Goal: Information Seeking & Learning: Learn about a topic

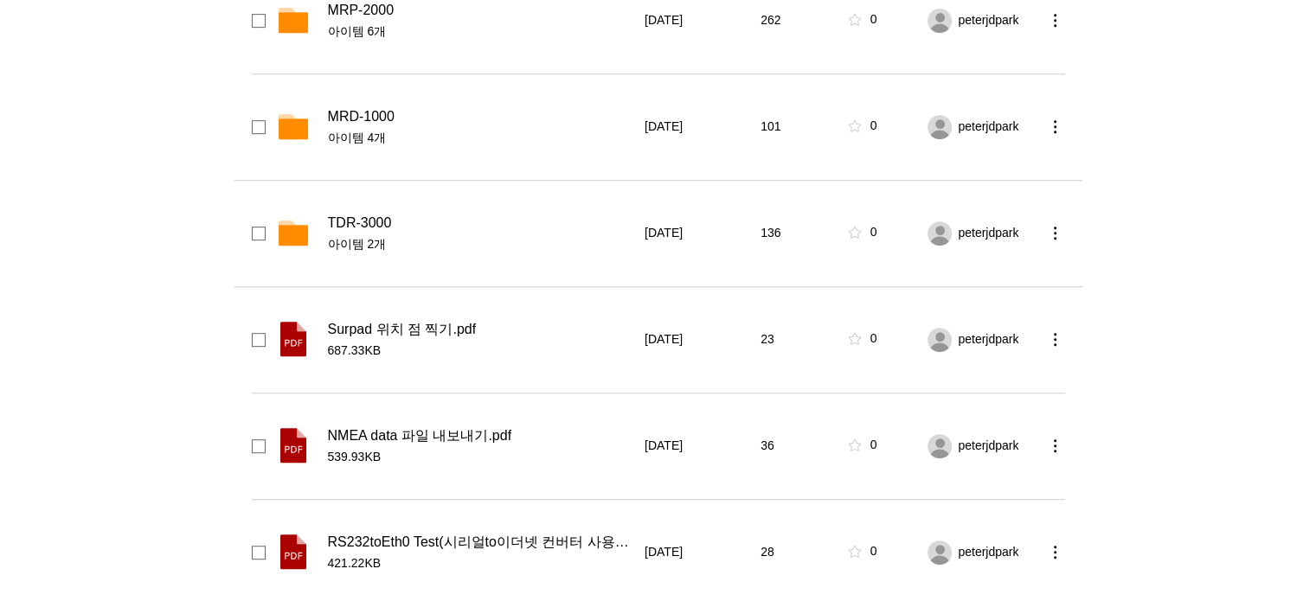
scroll to position [815, 0]
click at [353, 229] on div "TDR-3000 아이템 2개" at bounding box center [481, 232] width 306 height 39
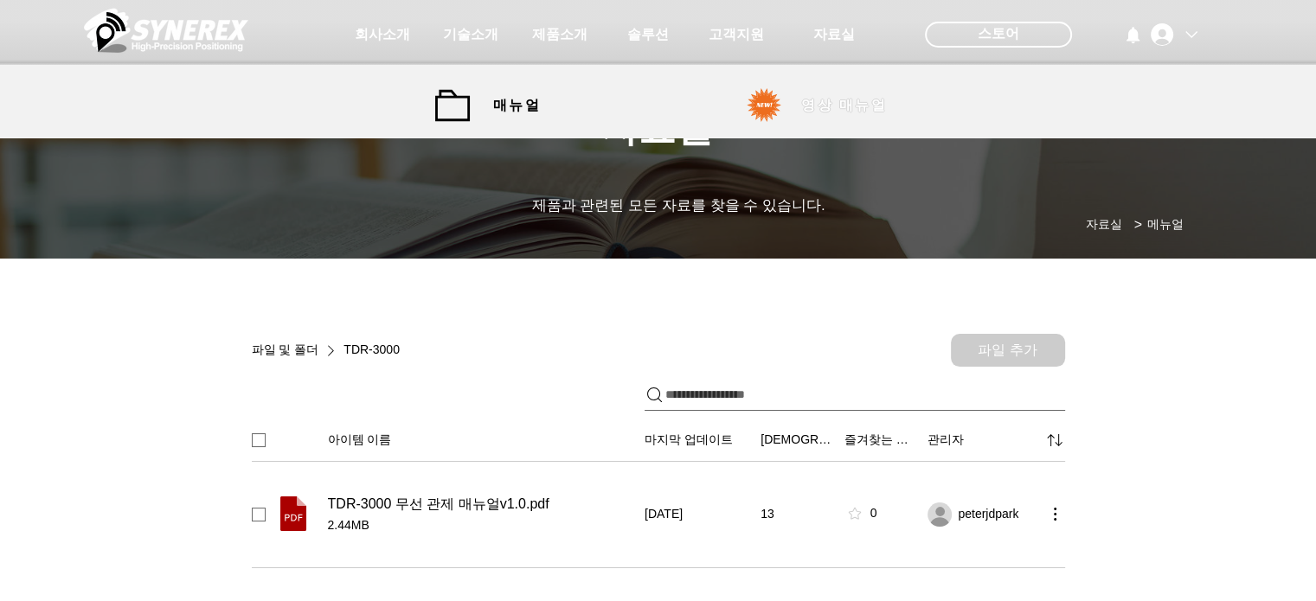
click at [830, 106] on span "영상 매뉴얼" at bounding box center [844, 106] width 86 height 18
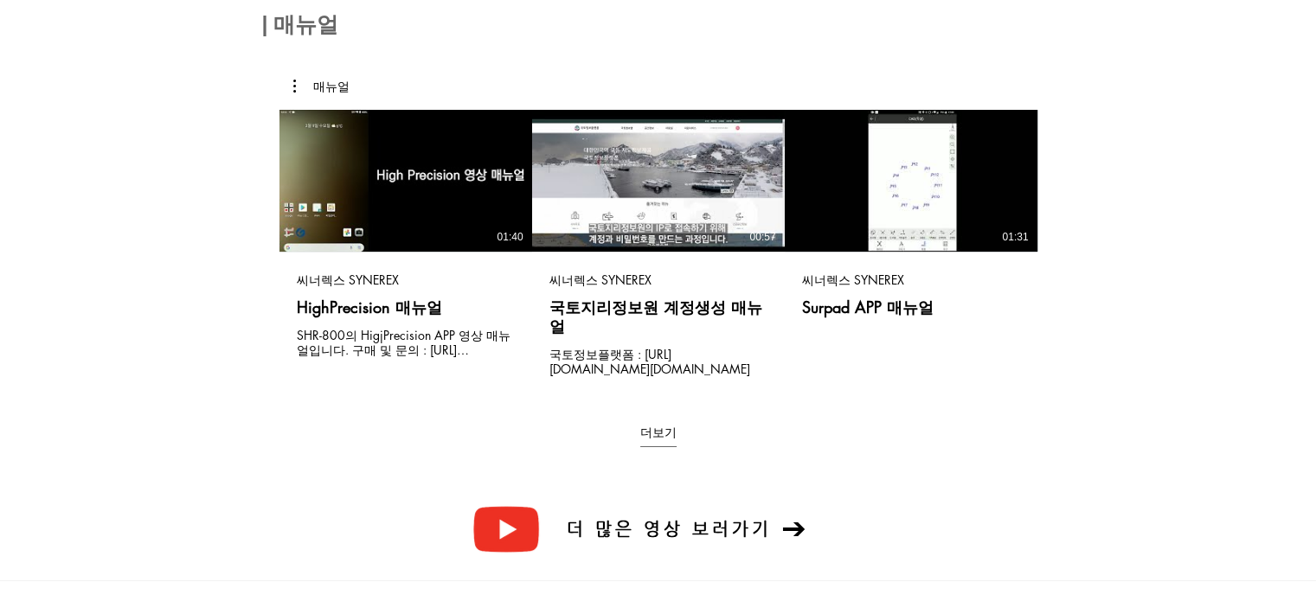
scroll to position [298, 0]
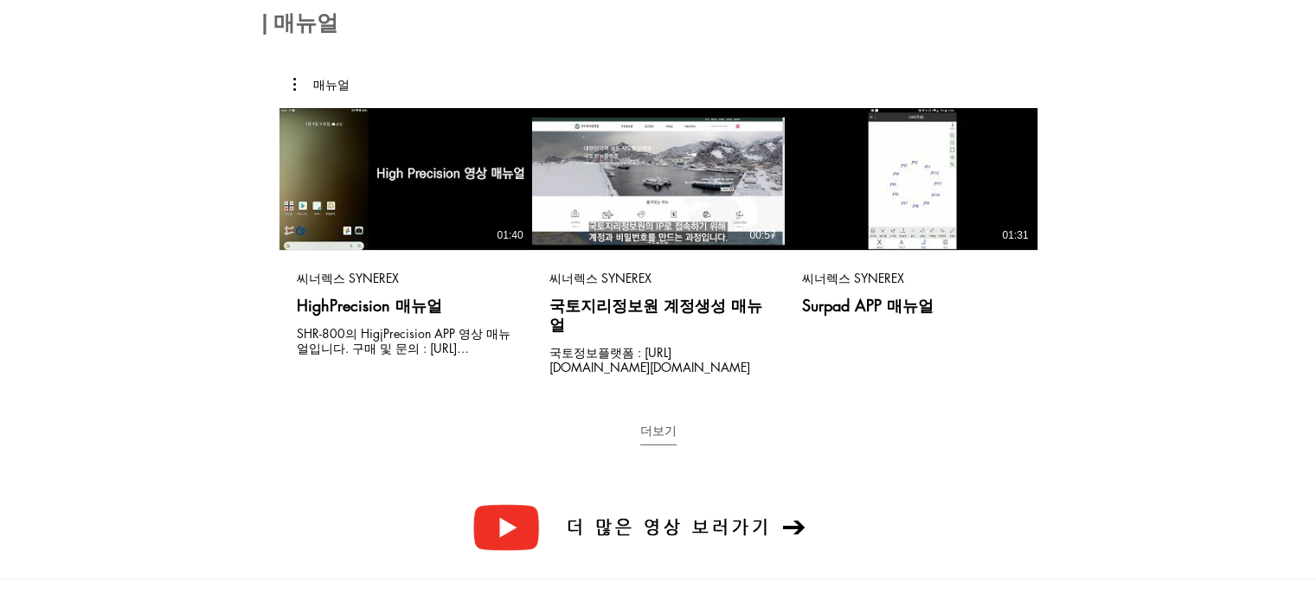
click at [657, 423] on button "더보기" at bounding box center [658, 434] width 36 height 23
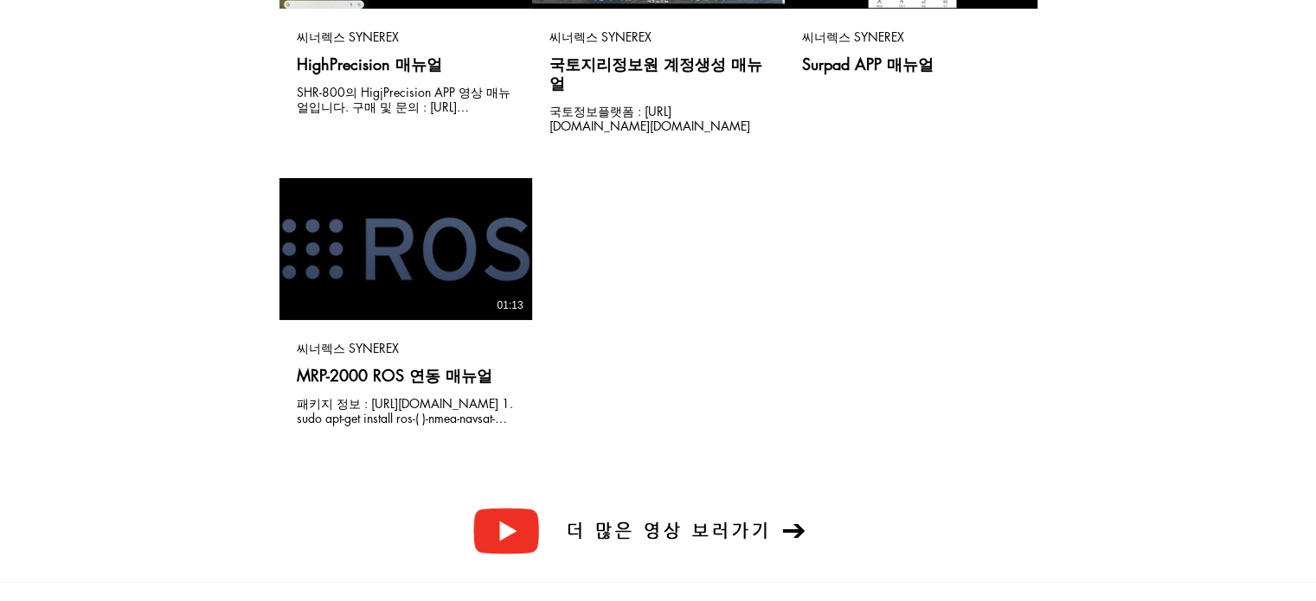
scroll to position [540, 0]
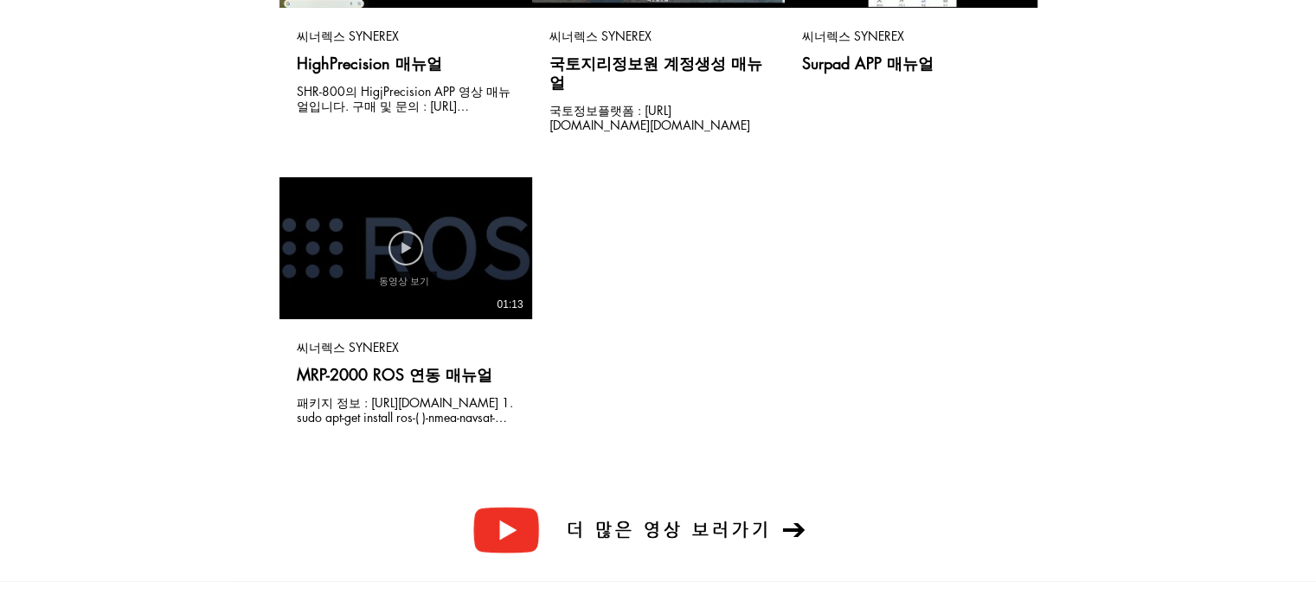
click at [401, 238] on icon "동영상 보기" at bounding box center [405, 248] width 35 height 35
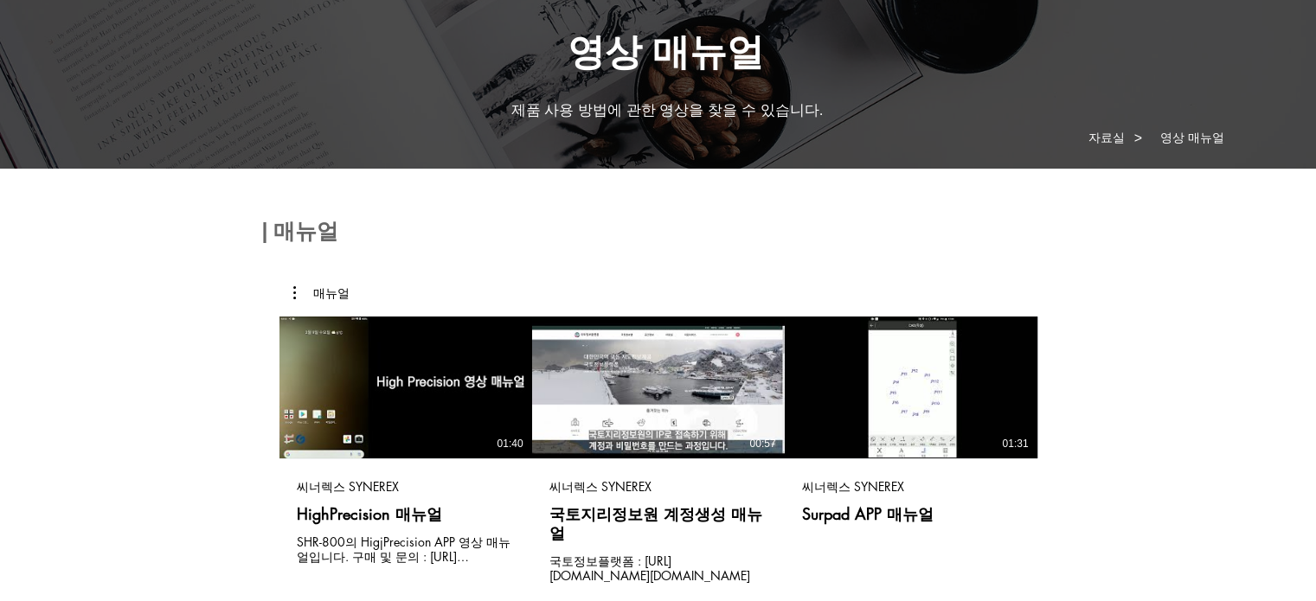
scroll to position [90, 0]
